Goal: Find specific page/section: Find specific page/section

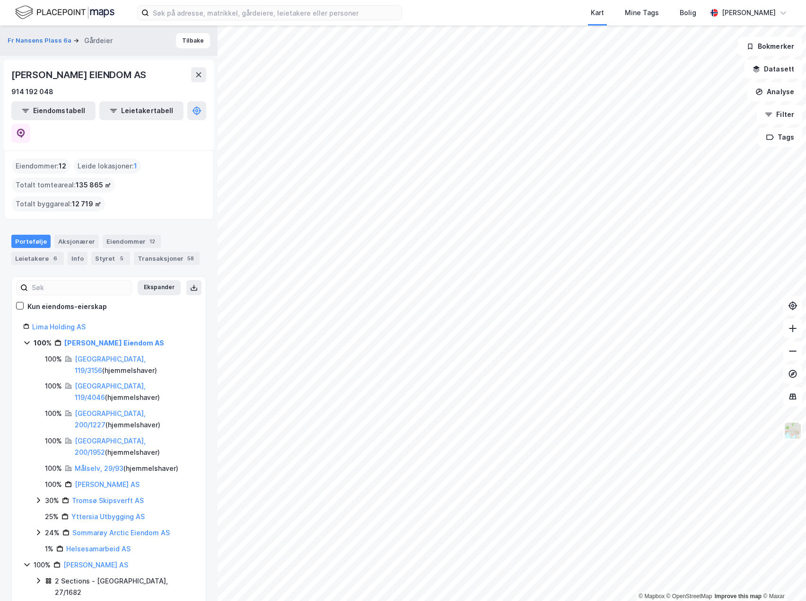
click at [176, 163] on div "Eiendommer : 12 Leide lokasjoner : 1 Totalt tomteareal : 135 865 ㎡ Totalt bygga…" at bounding box center [109, 184] width 194 height 53
